Goal: Transaction & Acquisition: Book appointment/travel/reservation

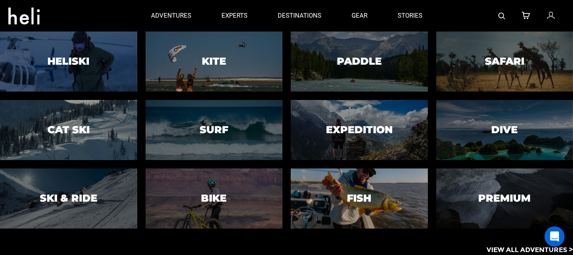
click at [328, 176] on div at bounding box center [359, 198] width 140 height 61
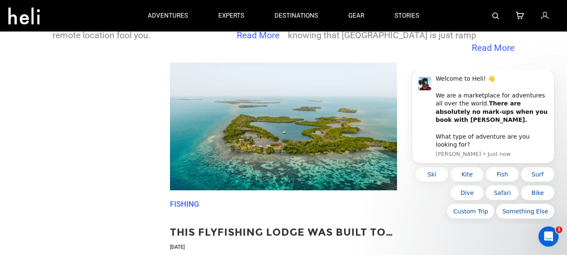
scroll to position [292, 0]
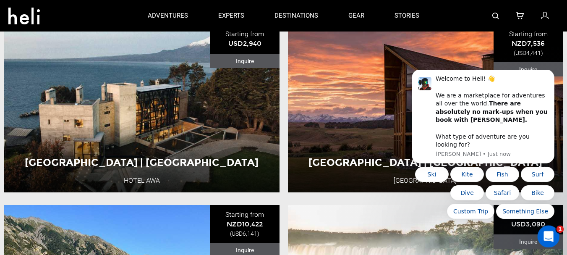
click at [552, 237] on div "Open Intercom Messenger" at bounding box center [547, 235] width 28 height 28
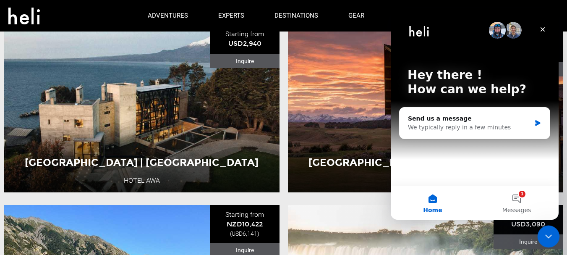
scroll to position [0, 0]
click at [542, 30] on icon "Close" at bounding box center [542, 29] width 5 height 5
